Goal: Task Accomplishment & Management: Complete application form

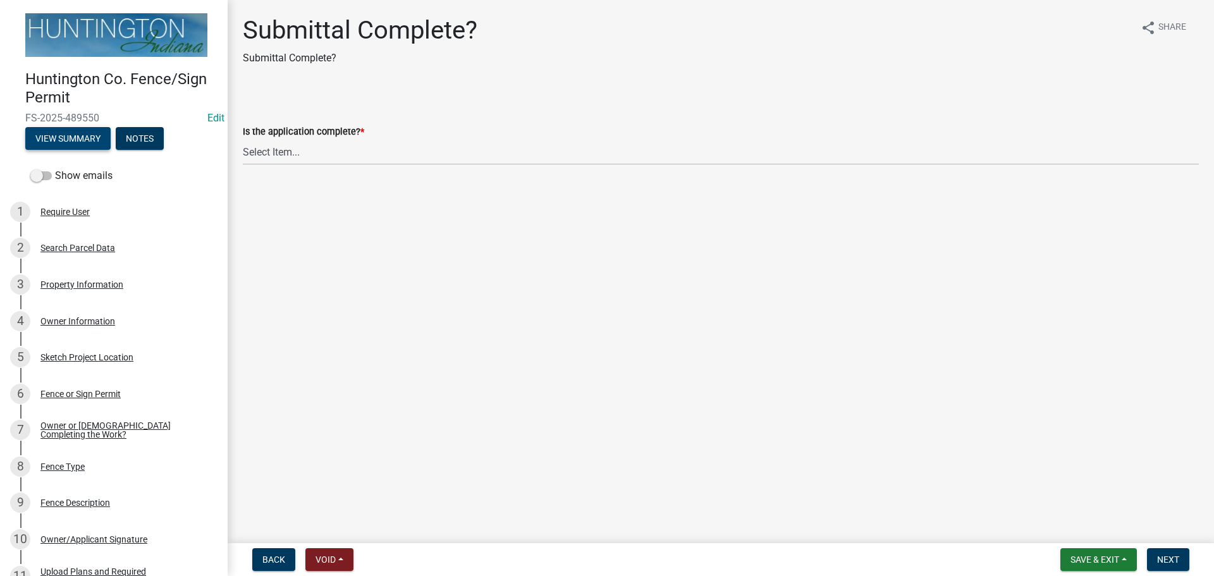
click at [70, 132] on button "View Summary" at bounding box center [67, 138] width 85 height 23
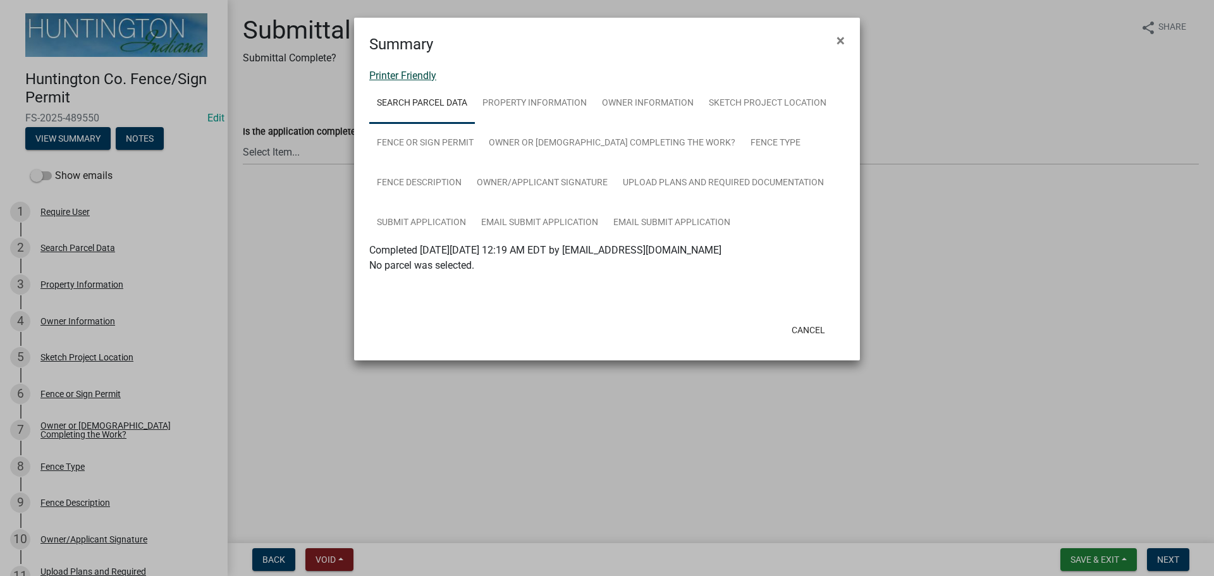
click at [403, 77] on link "Printer Friendly" at bounding box center [402, 76] width 67 height 12
click at [843, 33] on span "×" at bounding box center [841, 41] width 8 height 18
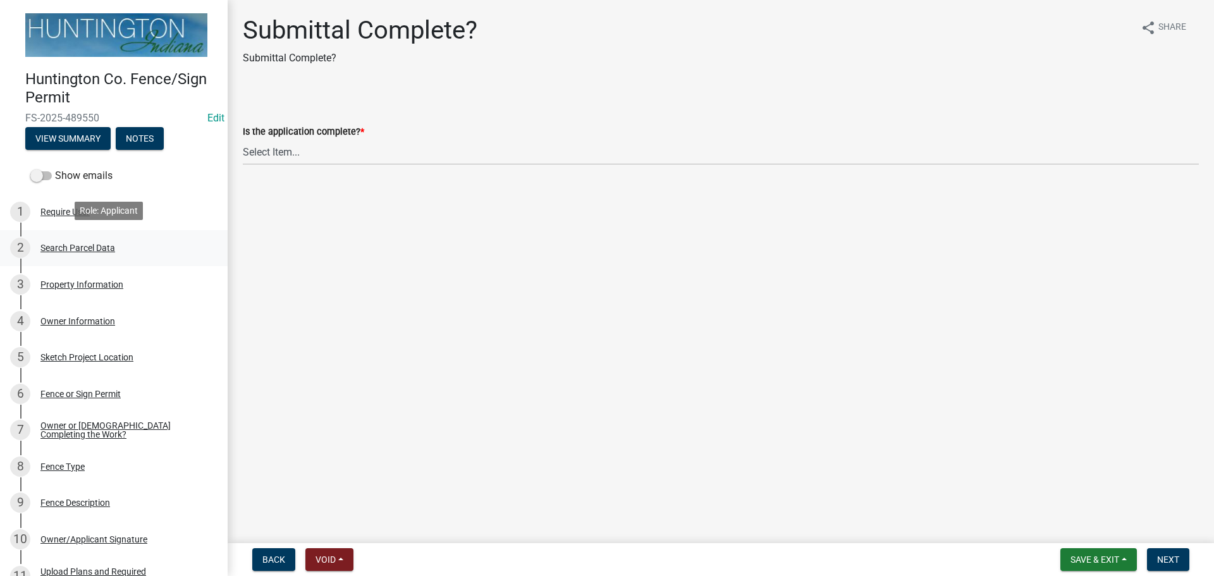
click at [73, 248] on div "Search Parcel Data" at bounding box center [77, 247] width 75 height 9
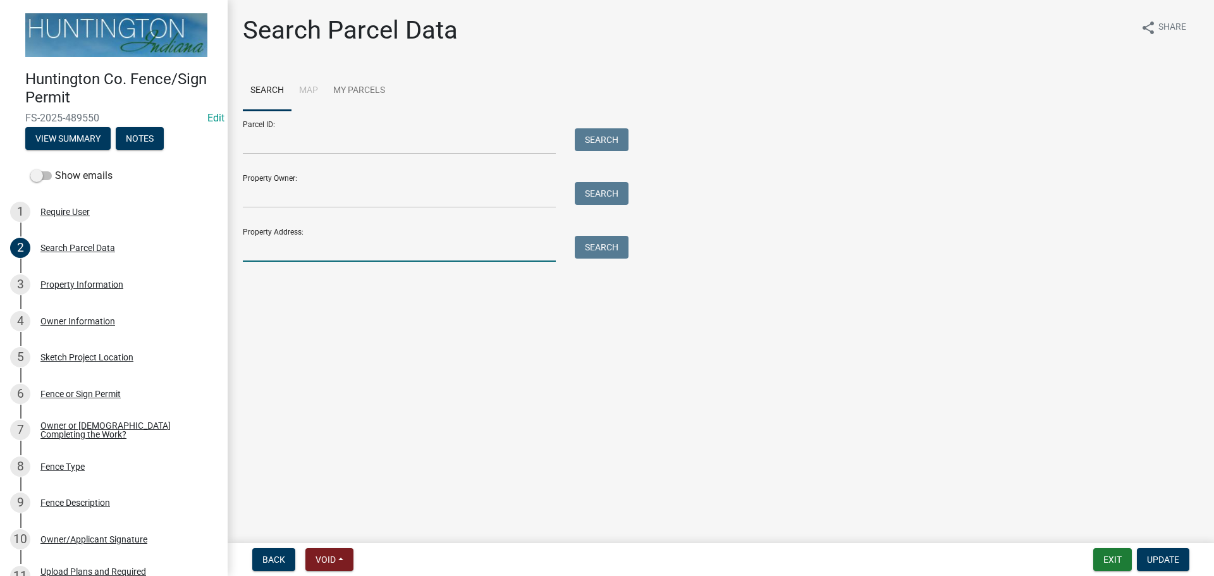
click at [289, 240] on input "Property Address:" at bounding box center [399, 249] width 313 height 26
click at [267, 197] on input "Property Owner:" at bounding box center [399, 195] width 313 height 26
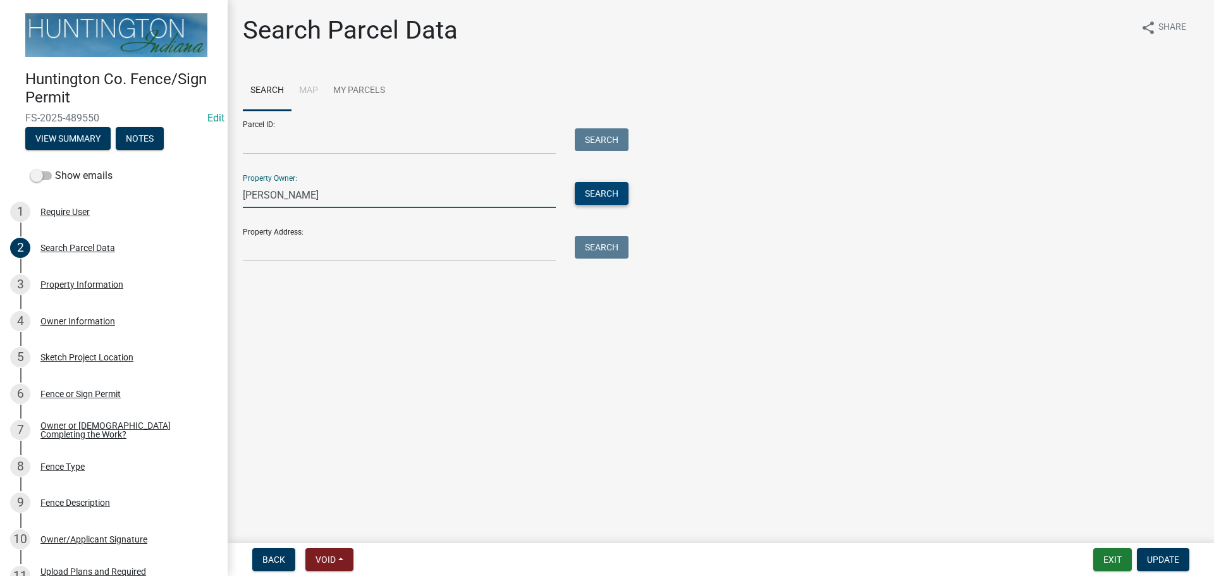
type input "[PERSON_NAME]"
click at [596, 202] on button "Search" at bounding box center [602, 193] width 54 height 23
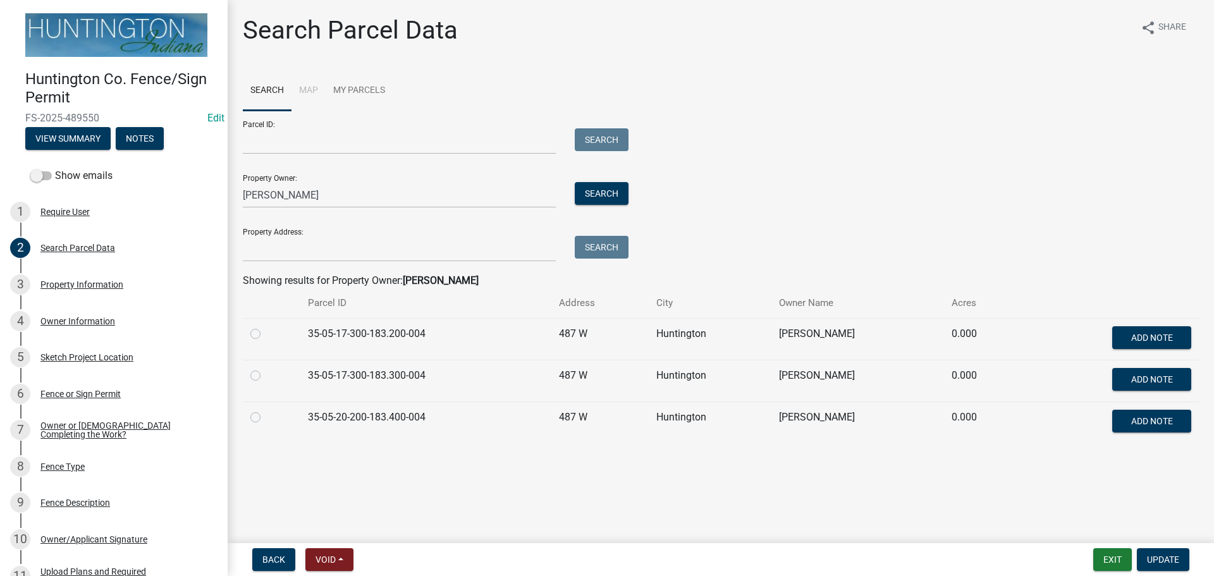
click at [266, 368] on label at bounding box center [266, 368] width 0 height 0
click at [266, 376] on input "radio" at bounding box center [270, 372] width 8 height 8
radio input "true"
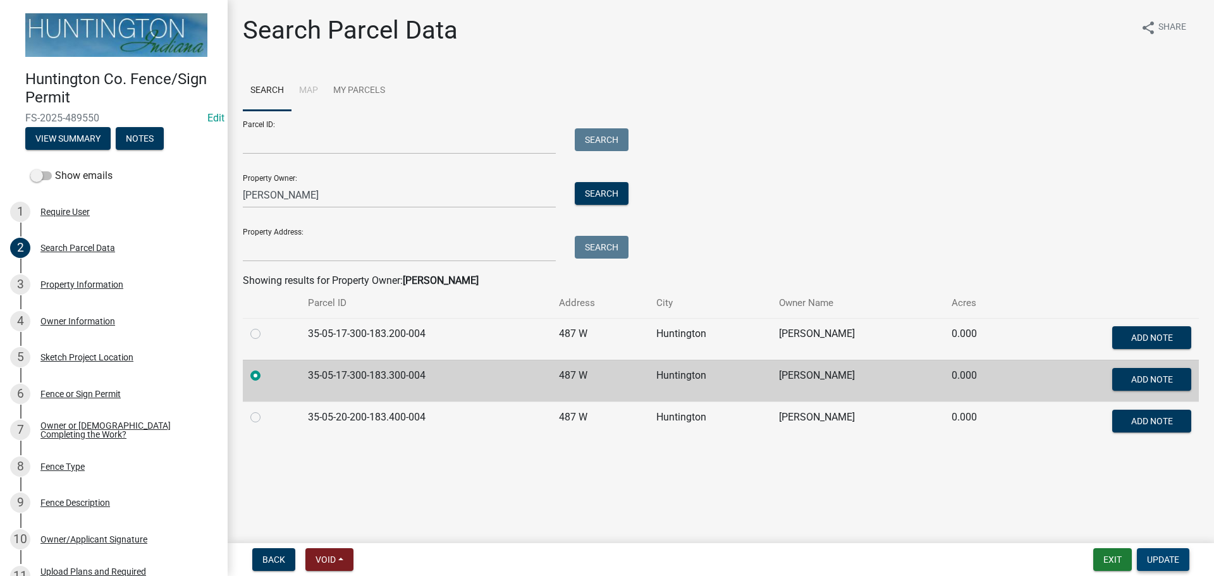
click at [1148, 550] on button "Update" at bounding box center [1163, 559] width 52 height 23
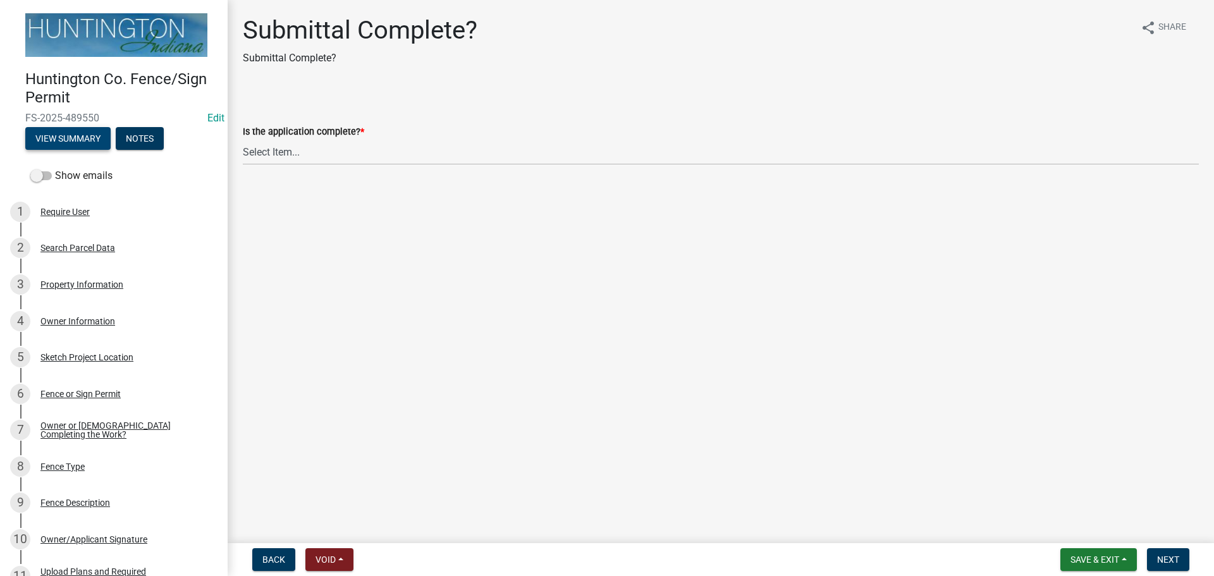
click at [49, 130] on button "View Summary" at bounding box center [67, 138] width 85 height 23
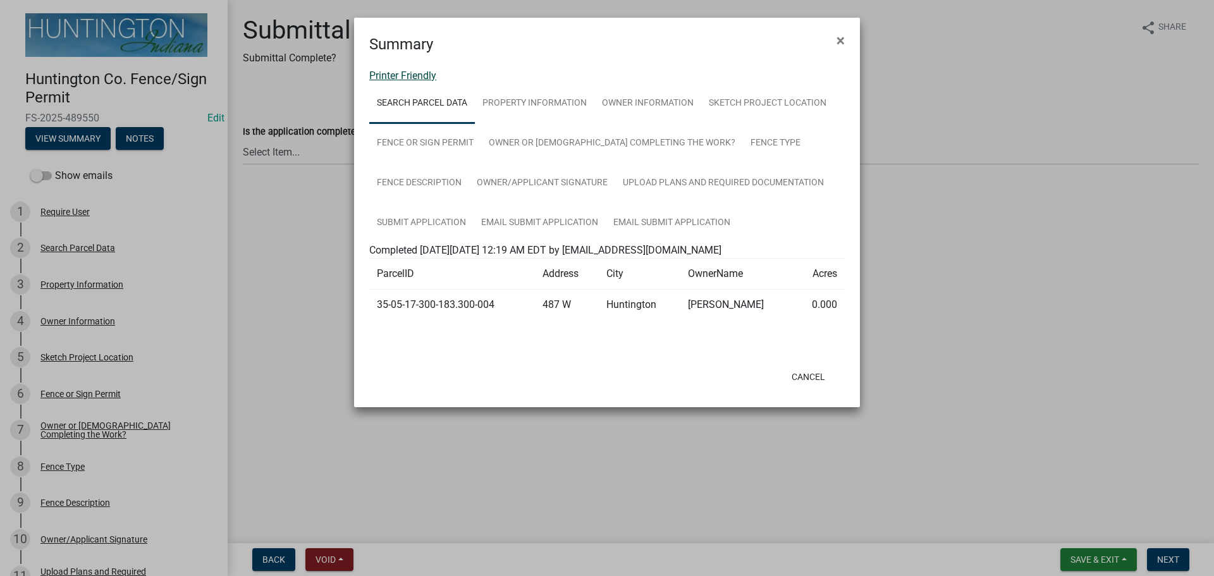
click at [421, 76] on link "Printer Friendly" at bounding box center [402, 76] width 67 height 12
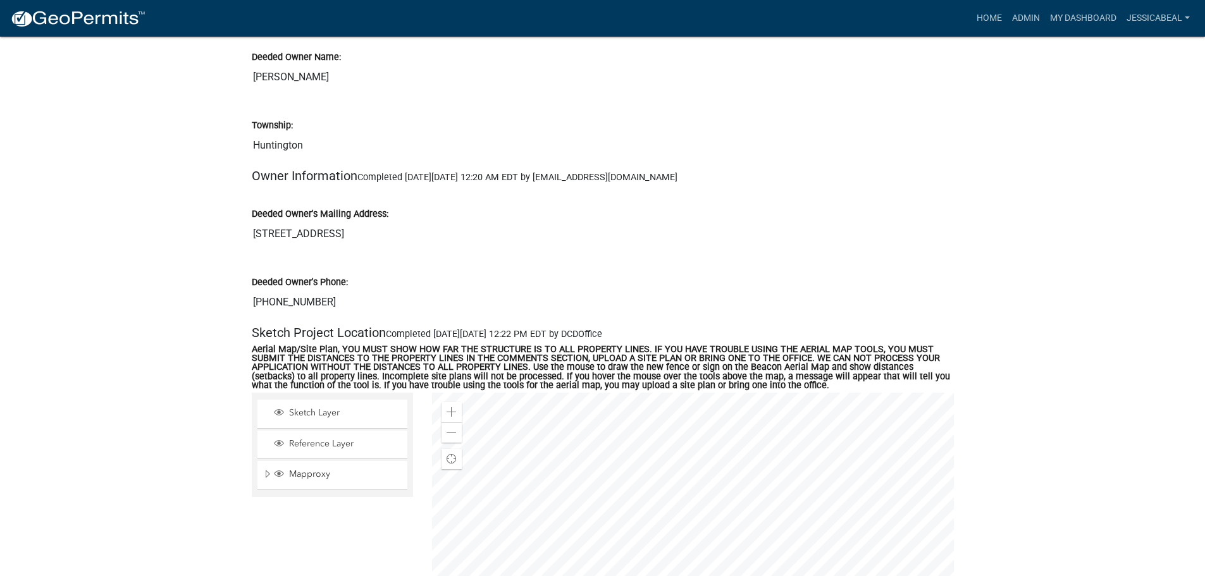
scroll to position [632, 0]
